Goal: Find specific page/section: Find specific page/section

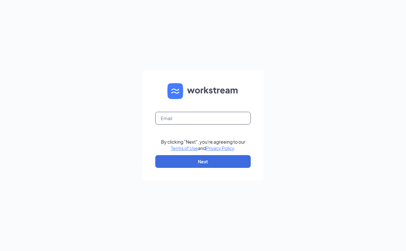
click at [235, 116] on input "text" at bounding box center [203, 118] width 96 height 13
type input "[EMAIL_ADDRESS][DOMAIN_NAME]"
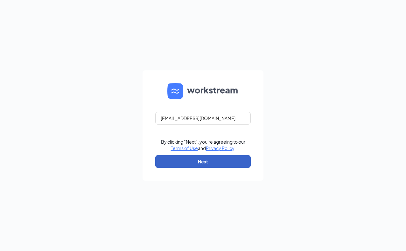
click at [214, 160] on button "Next" at bounding box center [203, 161] width 96 height 13
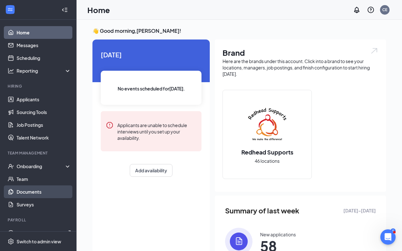
click at [32, 190] on link "Documents" at bounding box center [44, 191] width 54 height 13
